Goal: Use online tool/utility: Utilize a website feature to perform a specific function

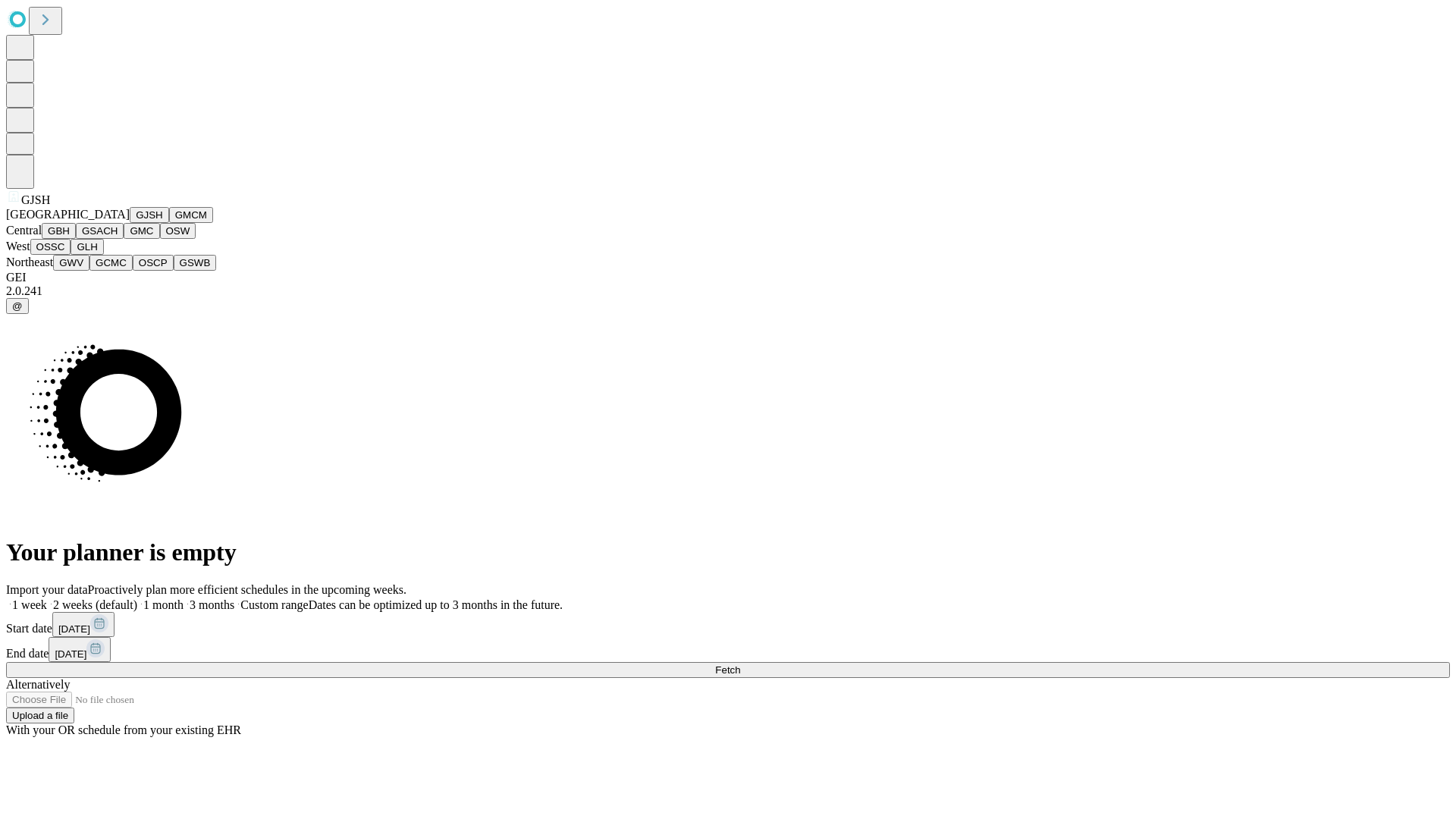
click at [129, 223] on button "GJSH" at bounding box center [149, 215] width 39 height 16
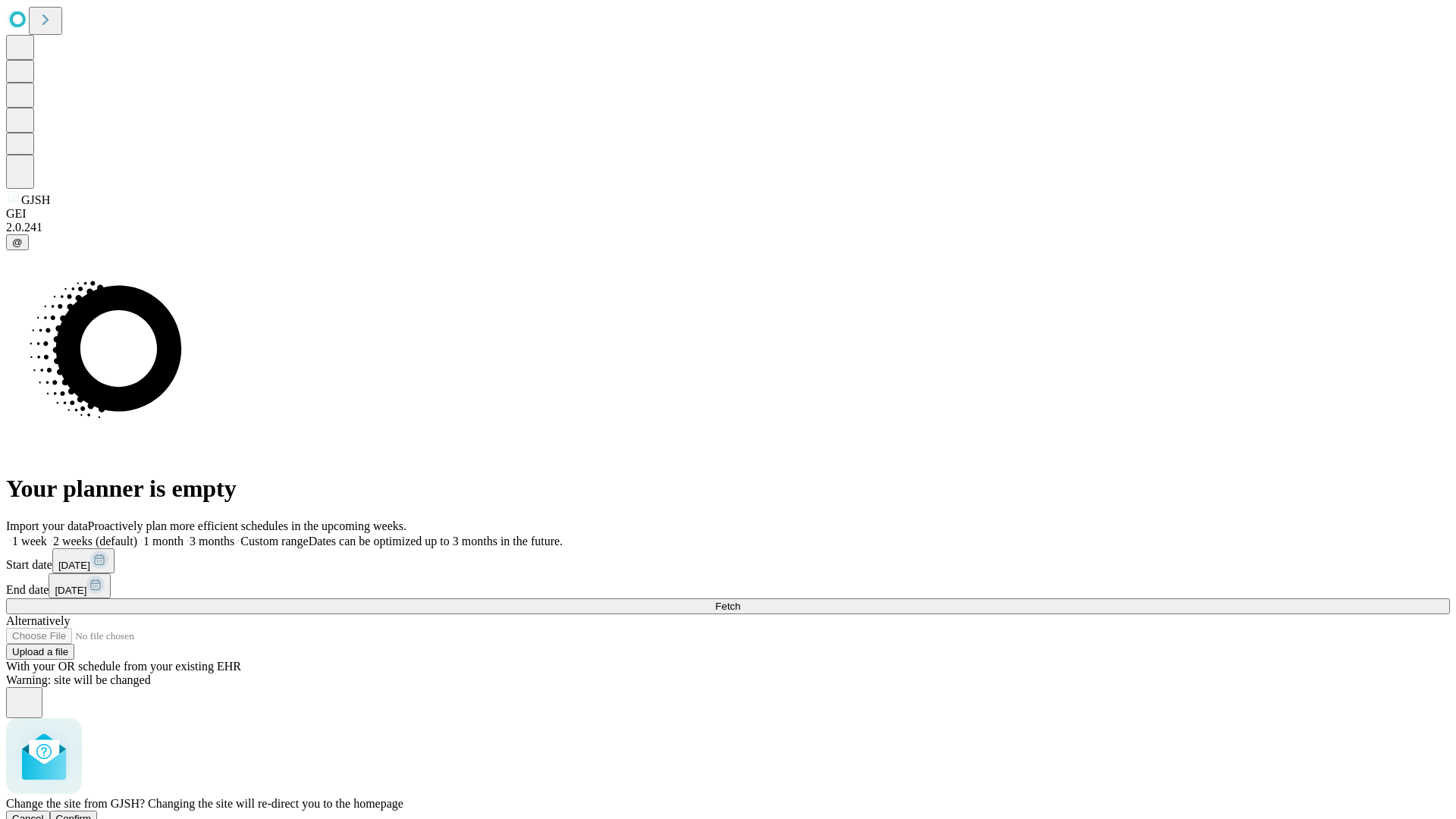
click at [91, 813] on span "Confirm" at bounding box center [74, 818] width 36 height 12
click at [137, 535] on label "2 weeks (default)" at bounding box center [92, 541] width 91 height 13
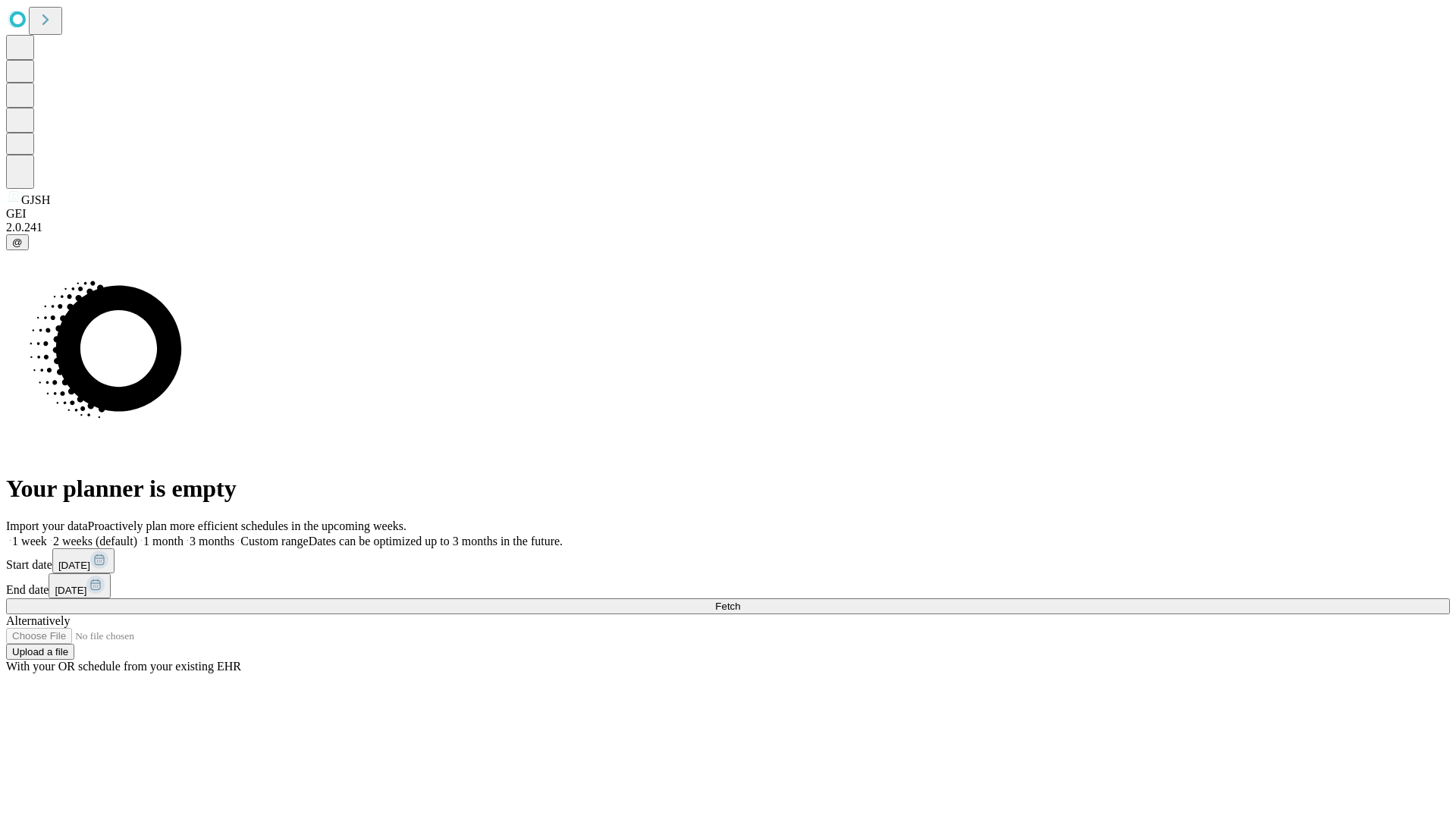
click at [740, 600] on span "Fetch" at bounding box center [727, 606] width 25 height 12
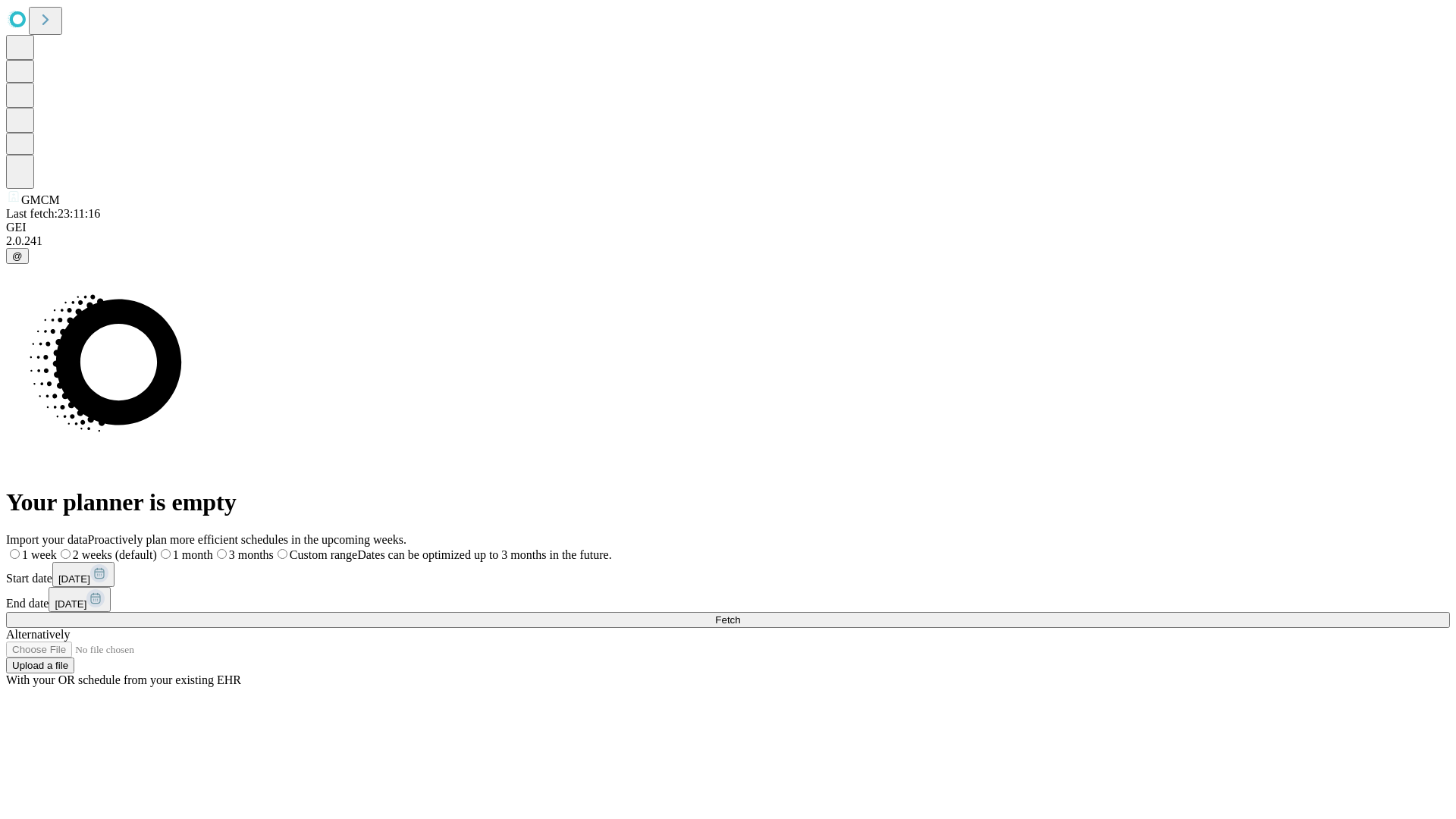
click at [740, 614] on span "Fetch" at bounding box center [727, 620] width 25 height 12
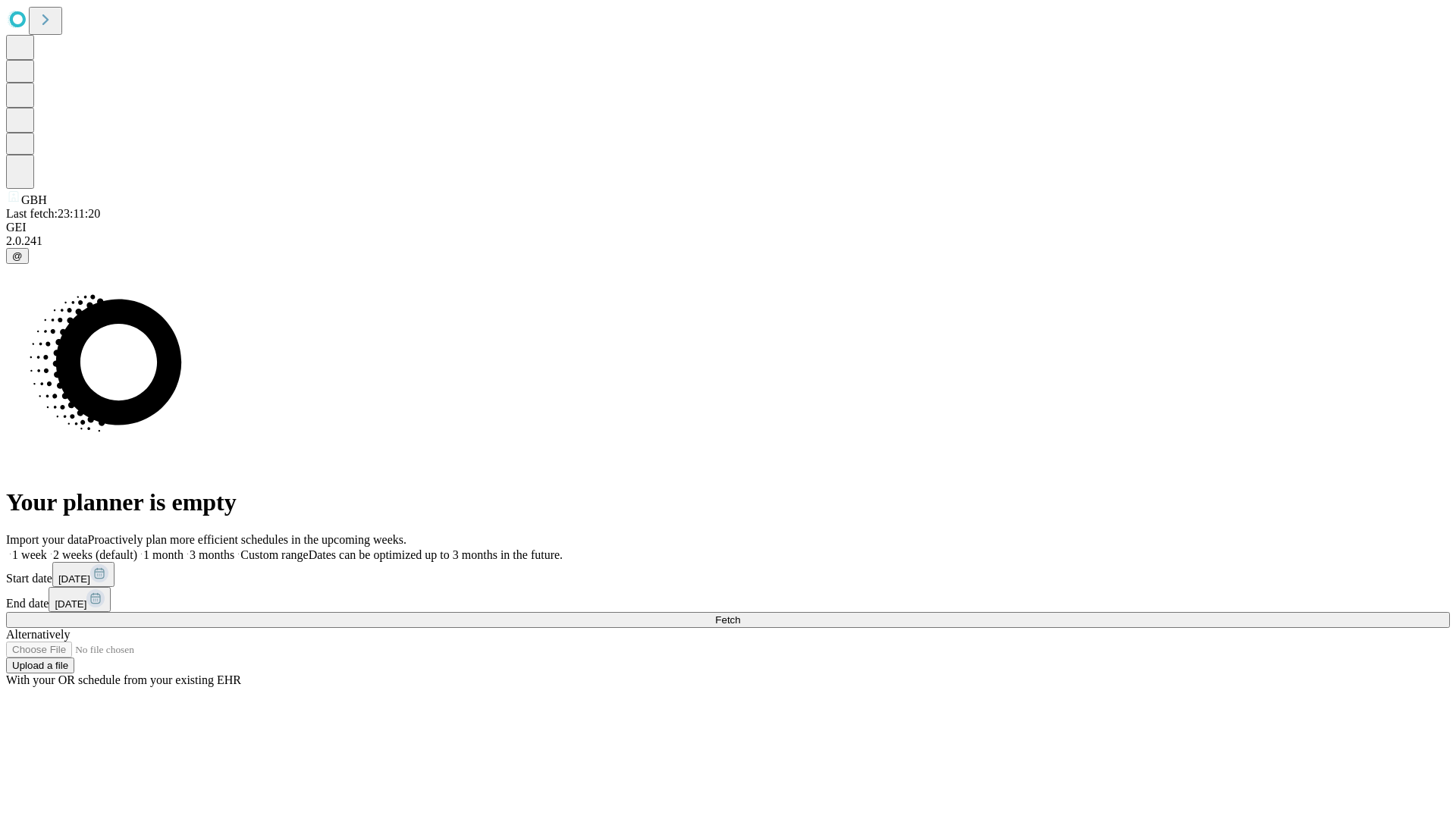
click at [137, 549] on label "2 weeks (default)" at bounding box center [92, 555] width 91 height 13
click at [740, 614] on span "Fetch" at bounding box center [727, 620] width 25 height 12
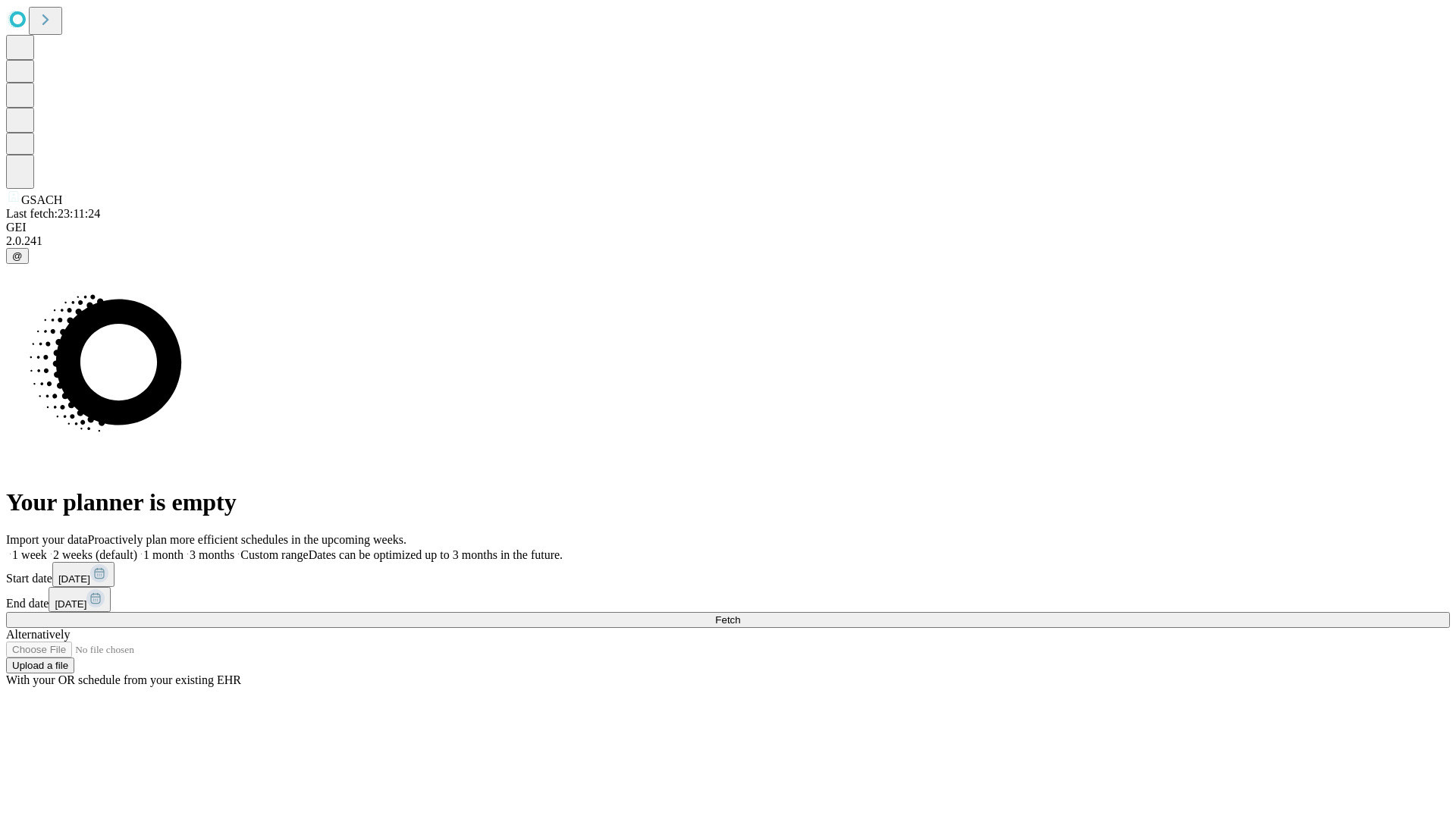
click at [137, 549] on label "2 weeks (default)" at bounding box center [92, 555] width 91 height 13
click at [740, 614] on span "Fetch" at bounding box center [727, 620] width 25 height 12
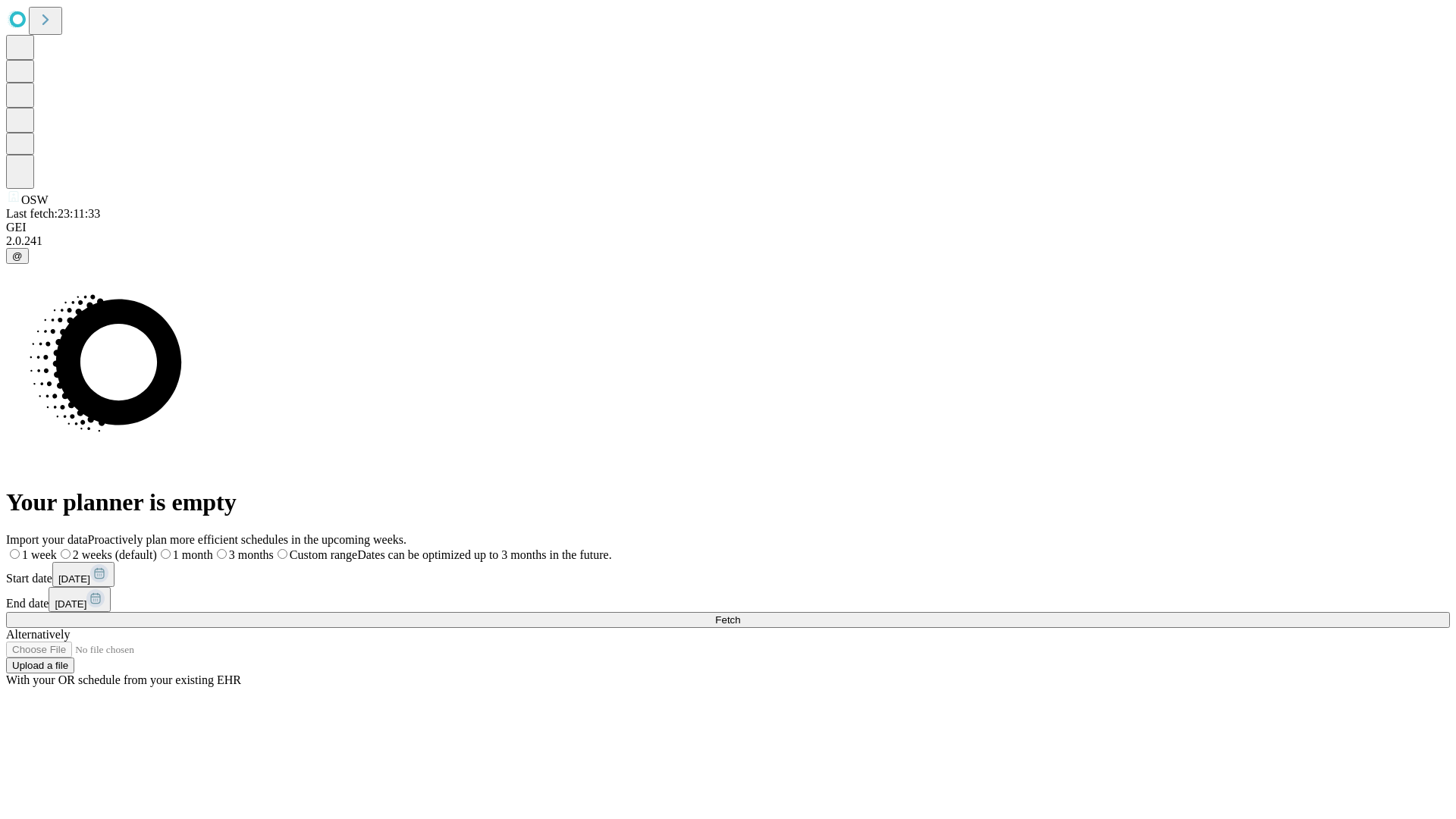
click at [740, 614] on span "Fetch" at bounding box center [727, 620] width 25 height 12
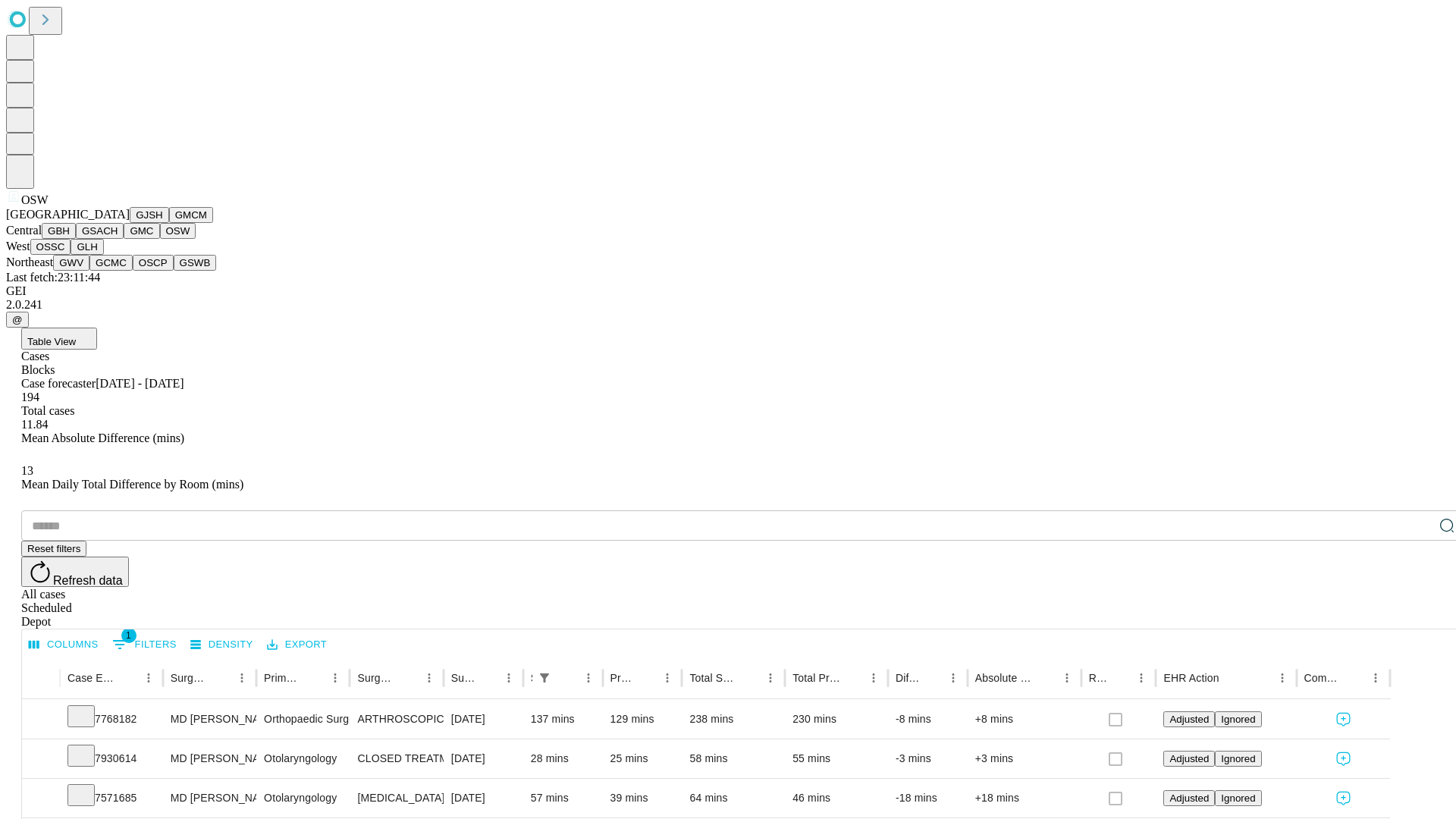
click at [71, 255] on button "OSSC" at bounding box center [50, 246] width 41 height 16
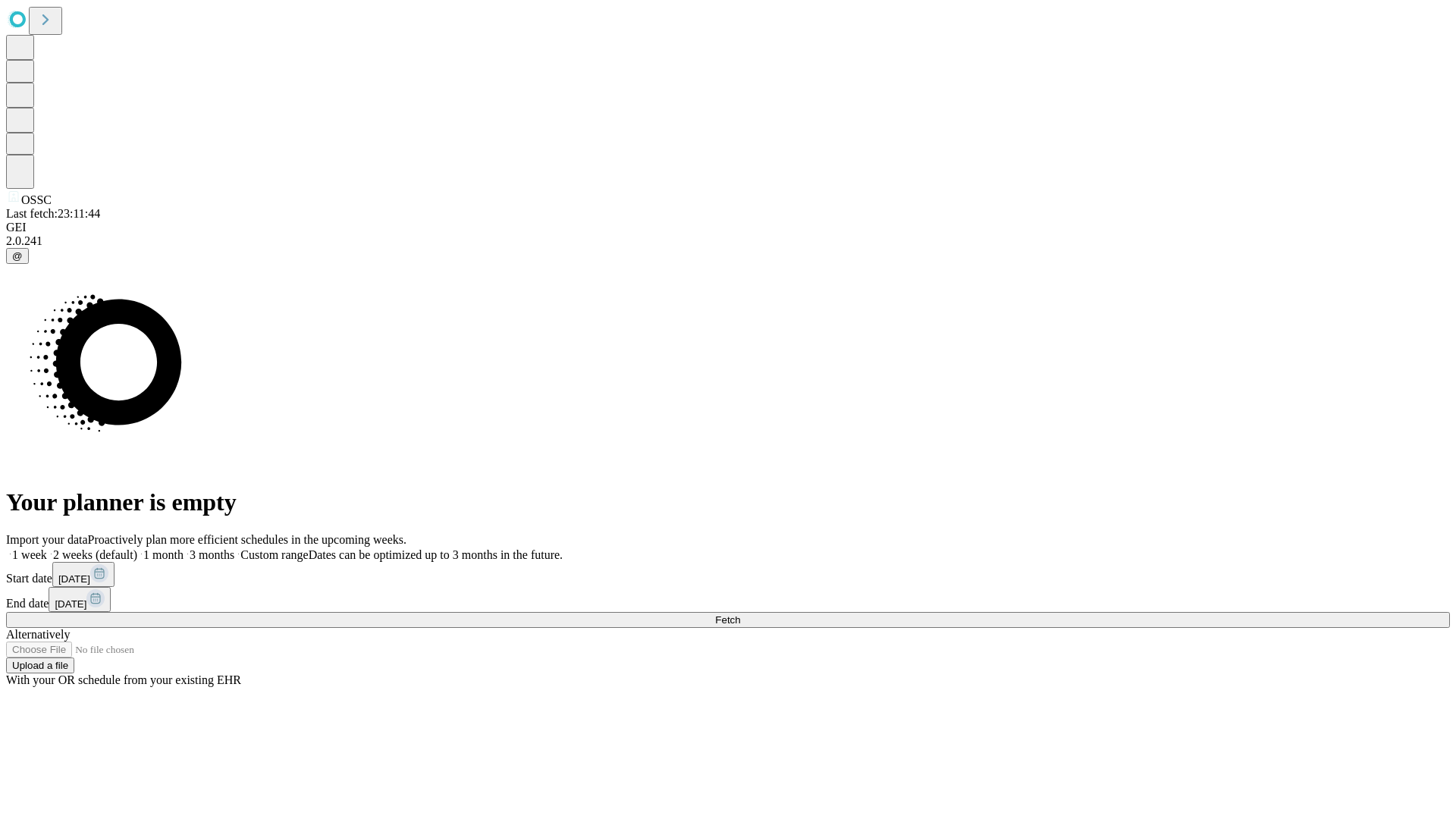
click at [137, 549] on label "2 weeks (default)" at bounding box center [92, 555] width 91 height 13
click at [740, 614] on span "Fetch" at bounding box center [727, 620] width 25 height 12
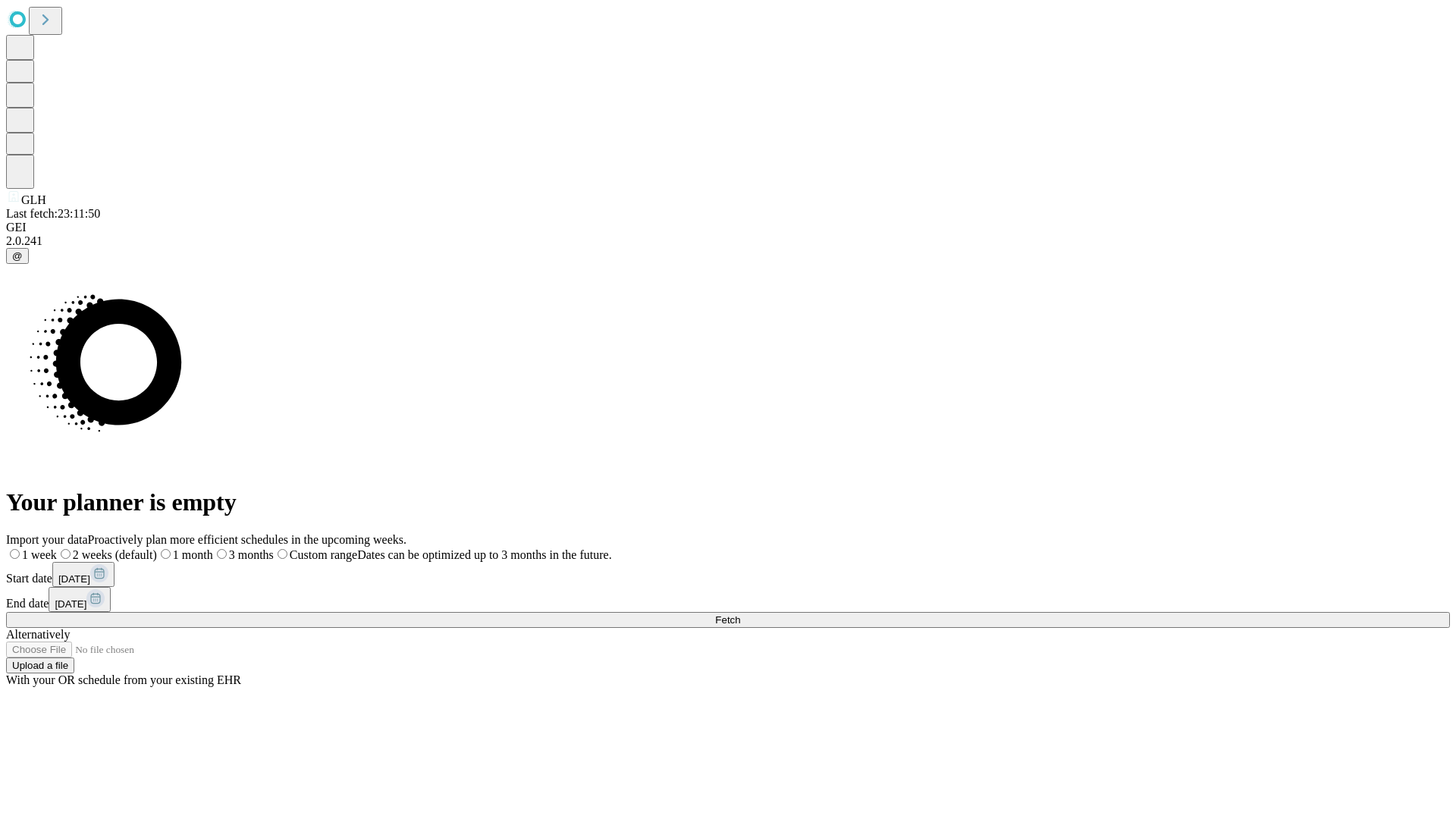
click at [740, 614] on span "Fetch" at bounding box center [727, 620] width 25 height 12
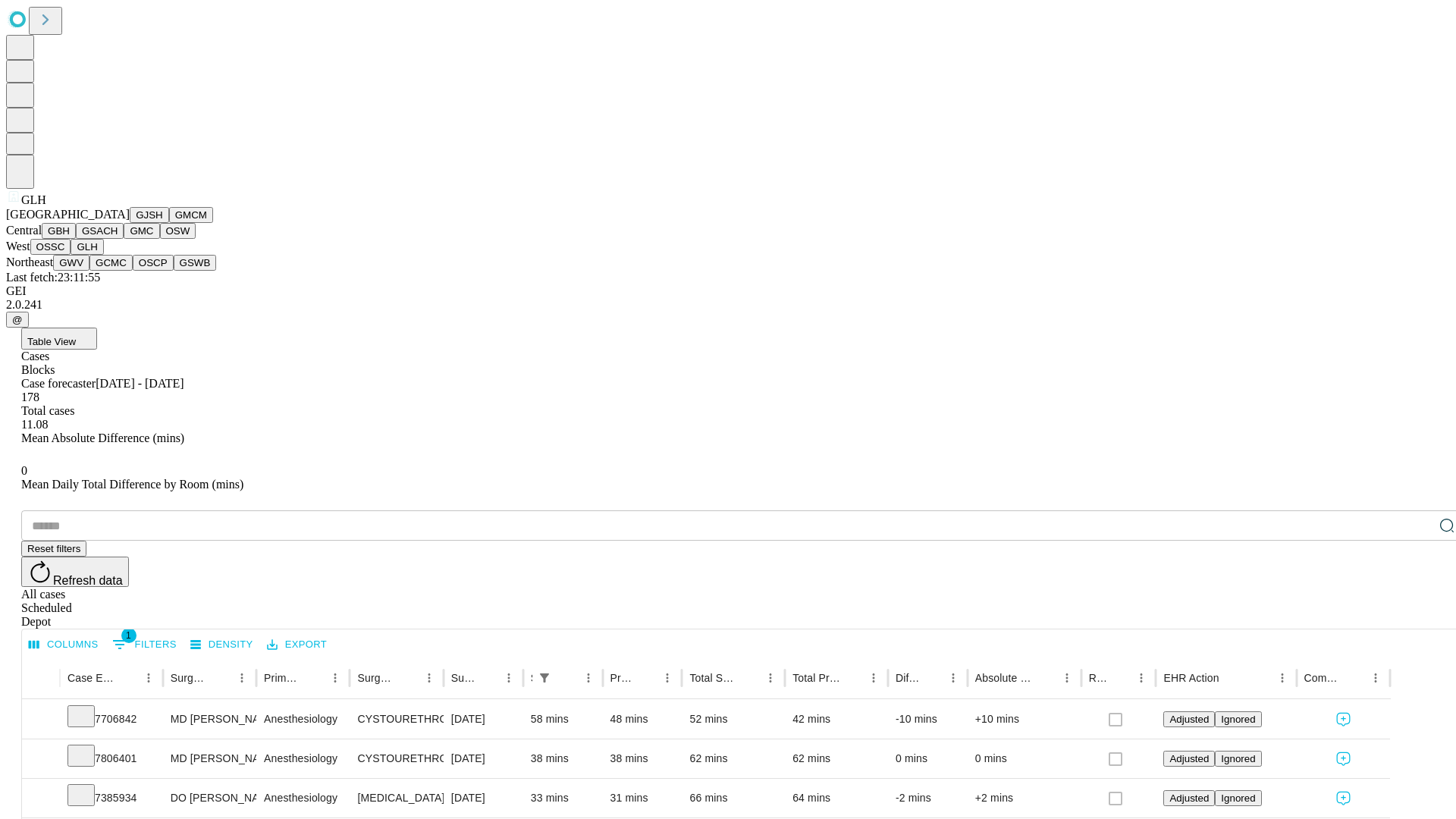
click at [90, 271] on button "GWV" at bounding box center [71, 263] width 36 height 16
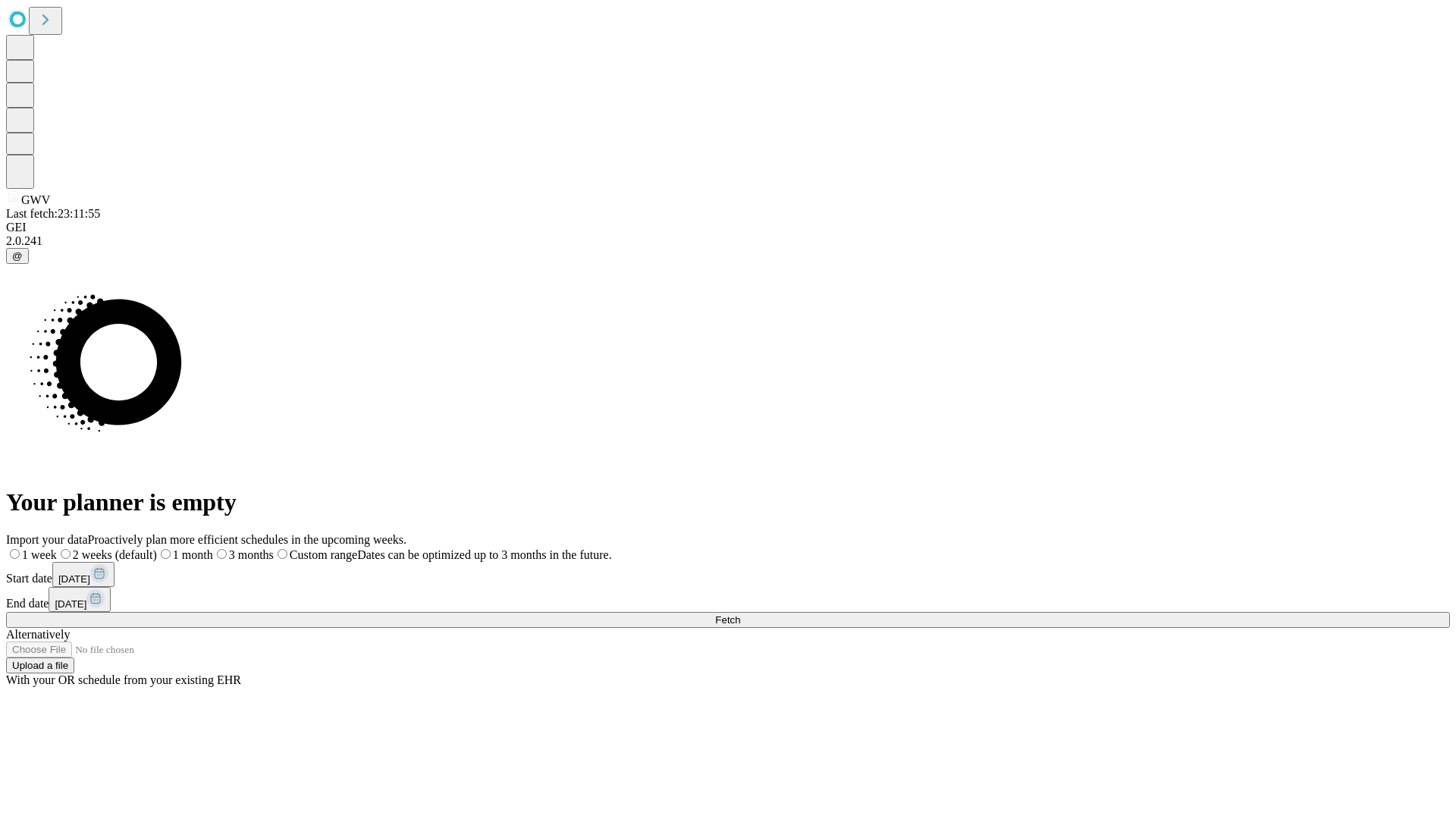
click at [740, 614] on span "Fetch" at bounding box center [727, 620] width 25 height 12
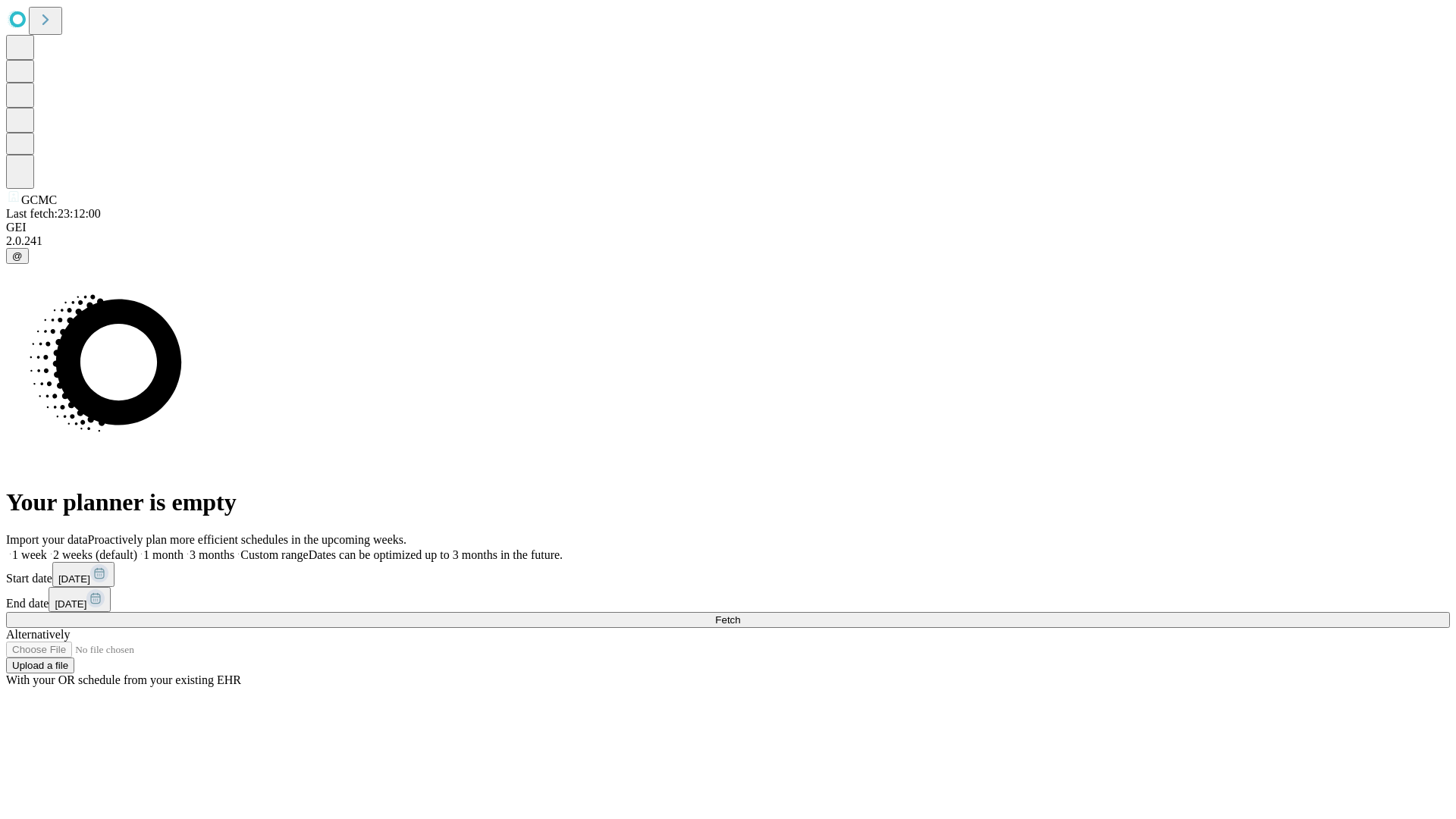
click at [137, 549] on label "2 weeks (default)" at bounding box center [92, 555] width 91 height 13
click at [740, 614] on span "Fetch" at bounding box center [727, 620] width 25 height 12
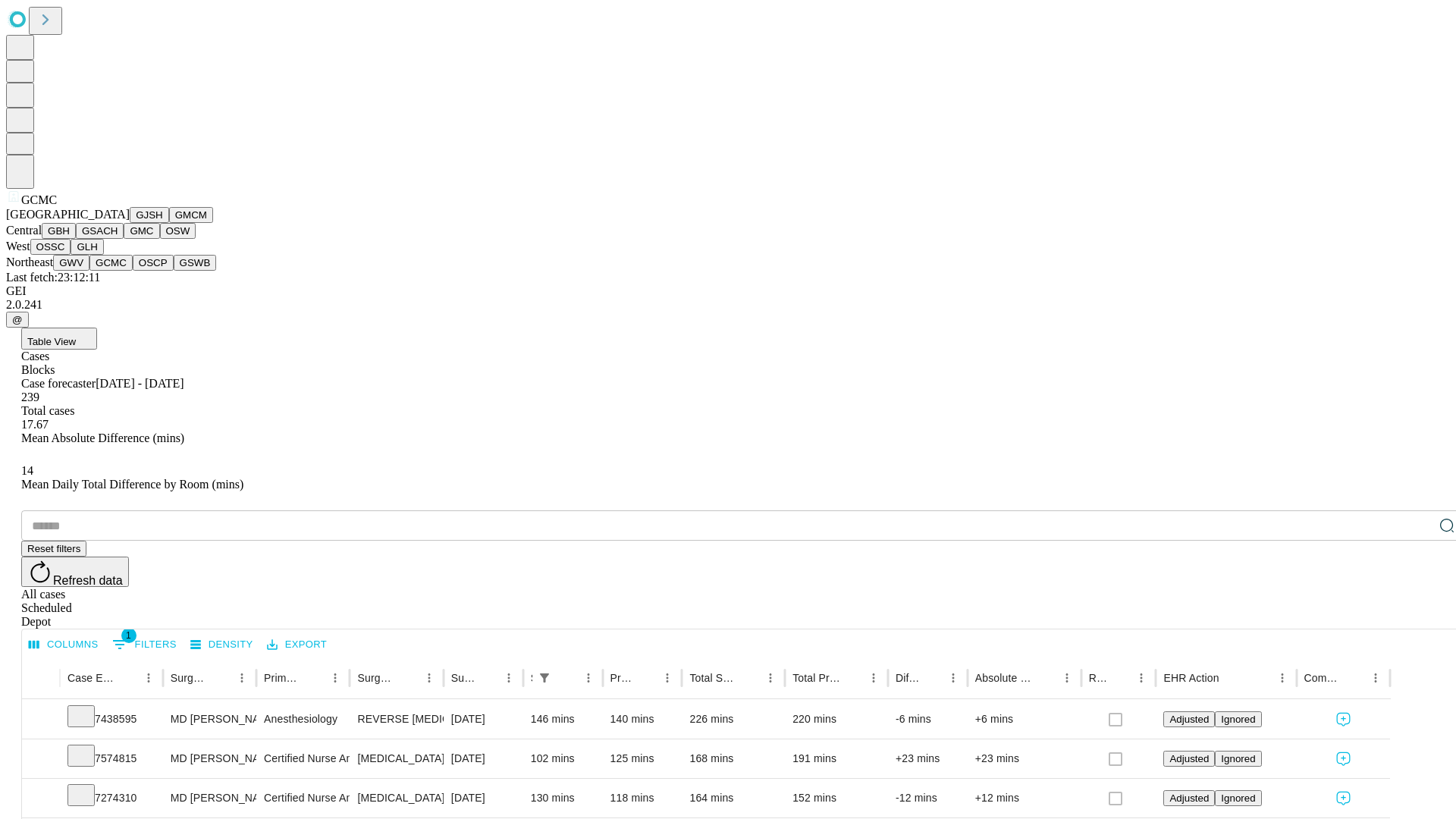
click at [132, 271] on button "OSCP" at bounding box center [153, 263] width 41 height 16
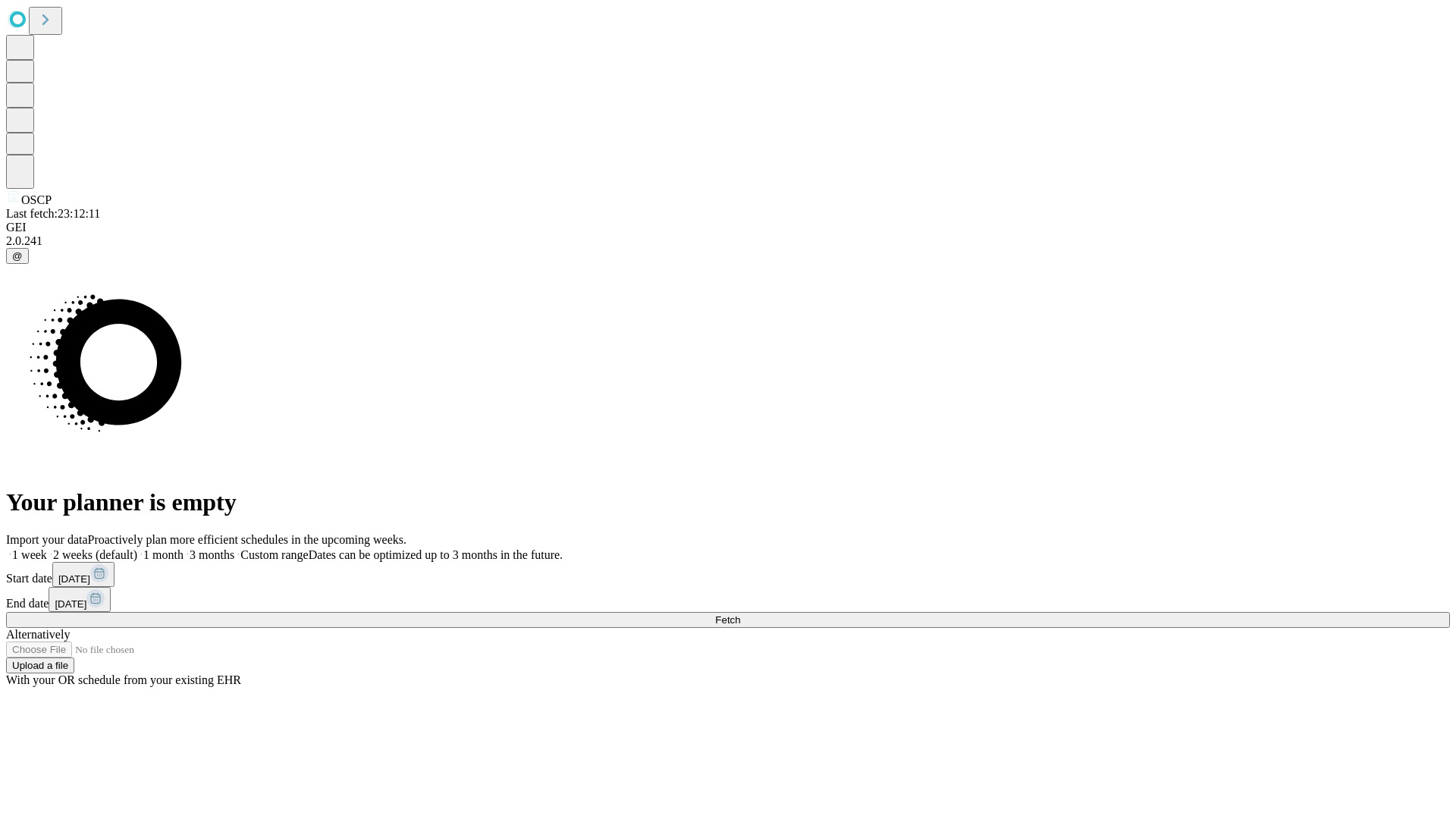
click at [137, 549] on label "2 weeks (default)" at bounding box center [92, 555] width 91 height 13
click at [740, 614] on span "Fetch" at bounding box center [727, 620] width 25 height 12
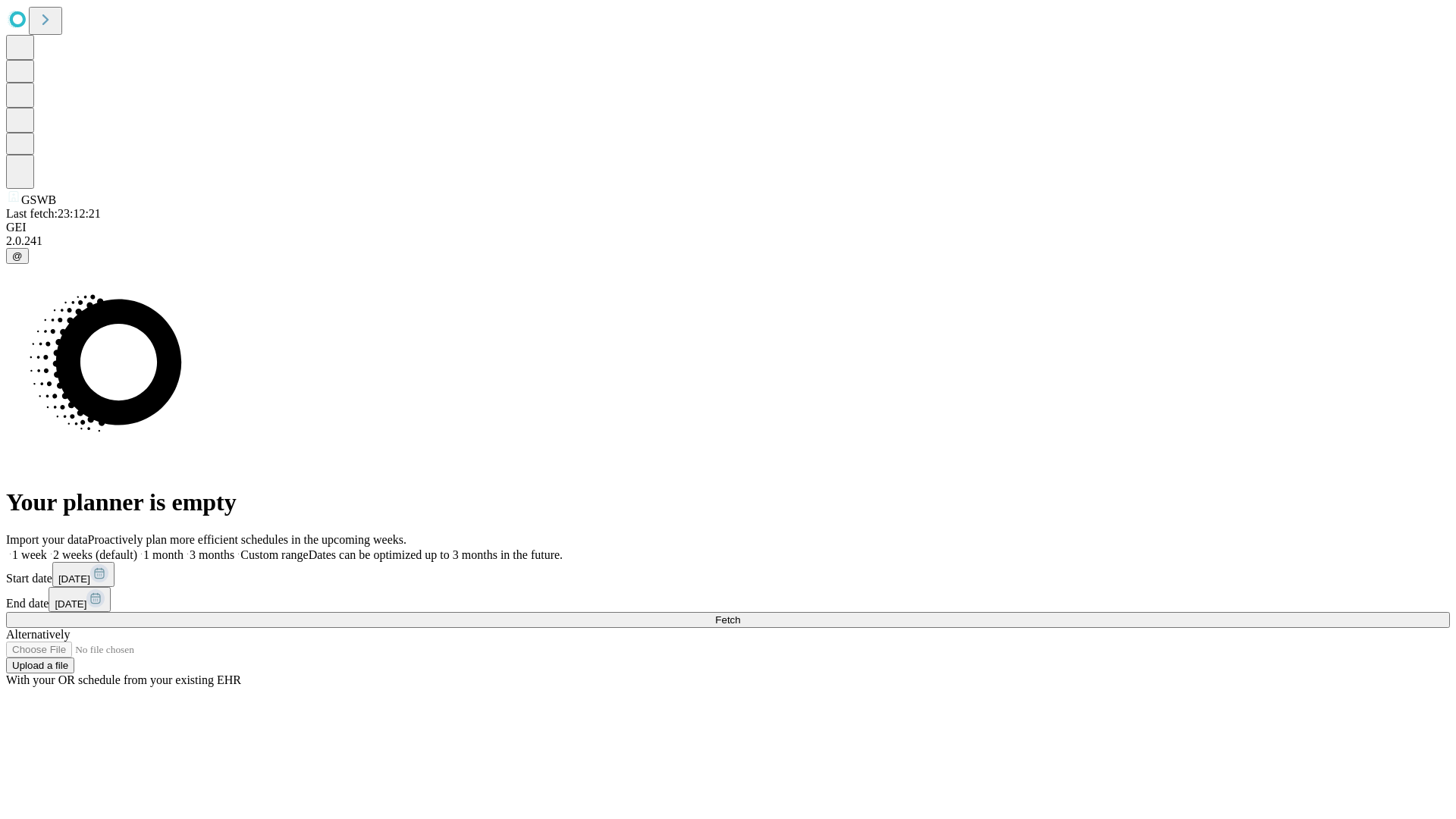
click at [137, 549] on label "2 weeks (default)" at bounding box center [92, 555] width 91 height 13
click at [740, 614] on span "Fetch" at bounding box center [727, 620] width 25 height 12
